Goal: Information Seeking & Learning: Learn about a topic

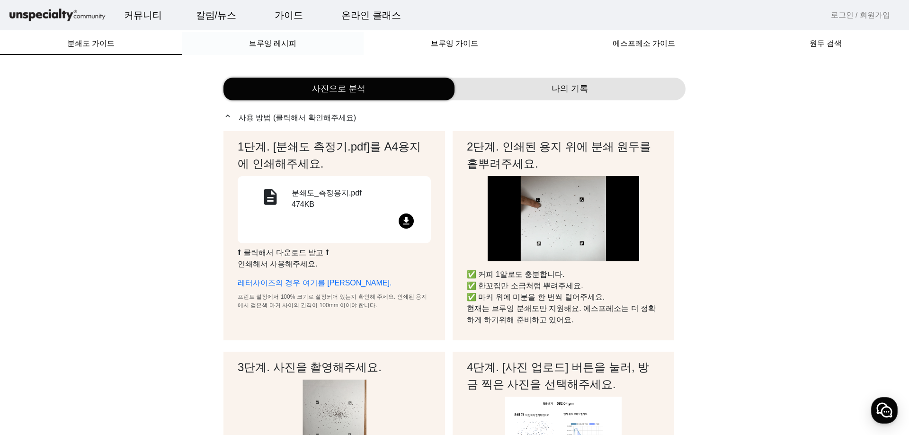
click at [275, 41] on span "브루잉 레시피" at bounding box center [272, 44] width 47 height 8
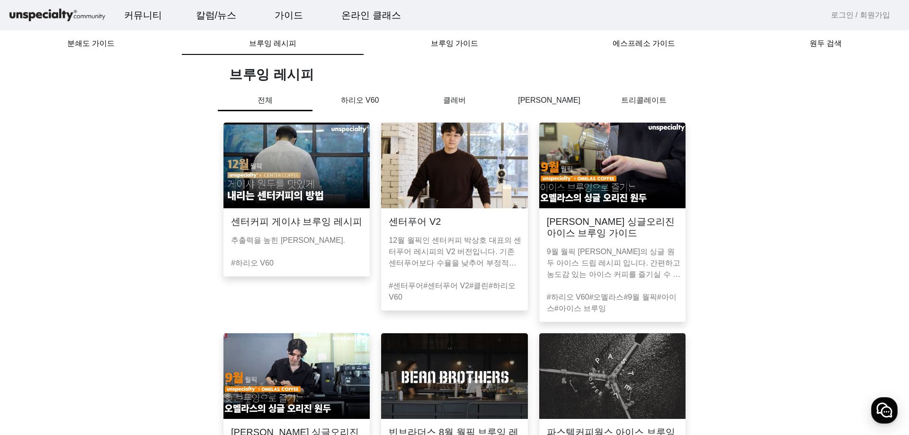
click at [360, 100] on p "하리오 V60" at bounding box center [360, 100] width 95 height 11
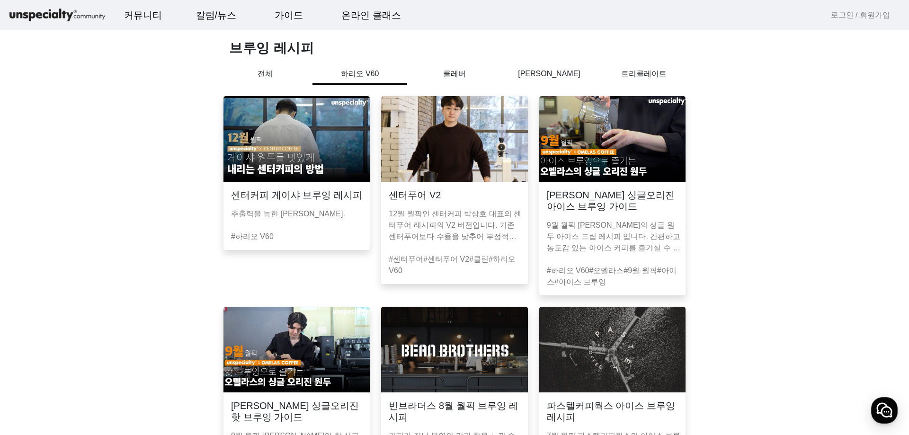
scroll to position [26, 0]
click at [283, 176] on img at bounding box center [297, 140] width 146 height 86
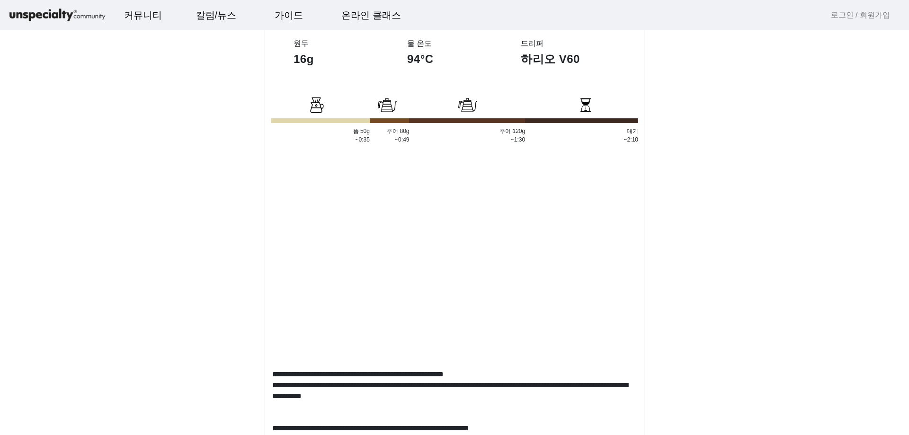
scroll to position [426, 0]
